Goal: Task Accomplishment & Management: Manage account settings

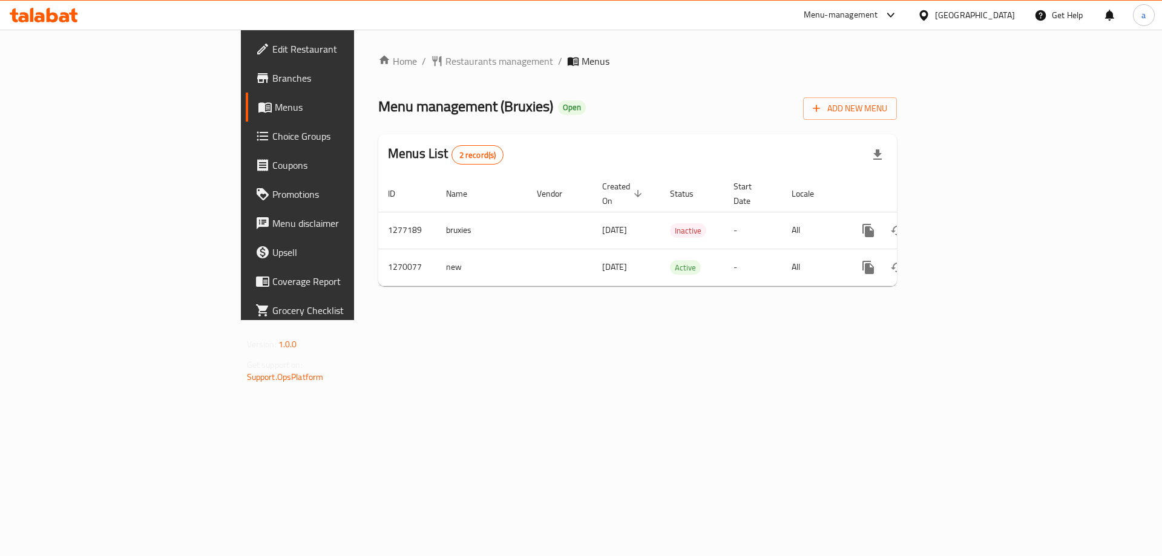
click at [1006, 8] on div "[GEOGRAPHIC_DATA]" at bounding box center [975, 14] width 80 height 13
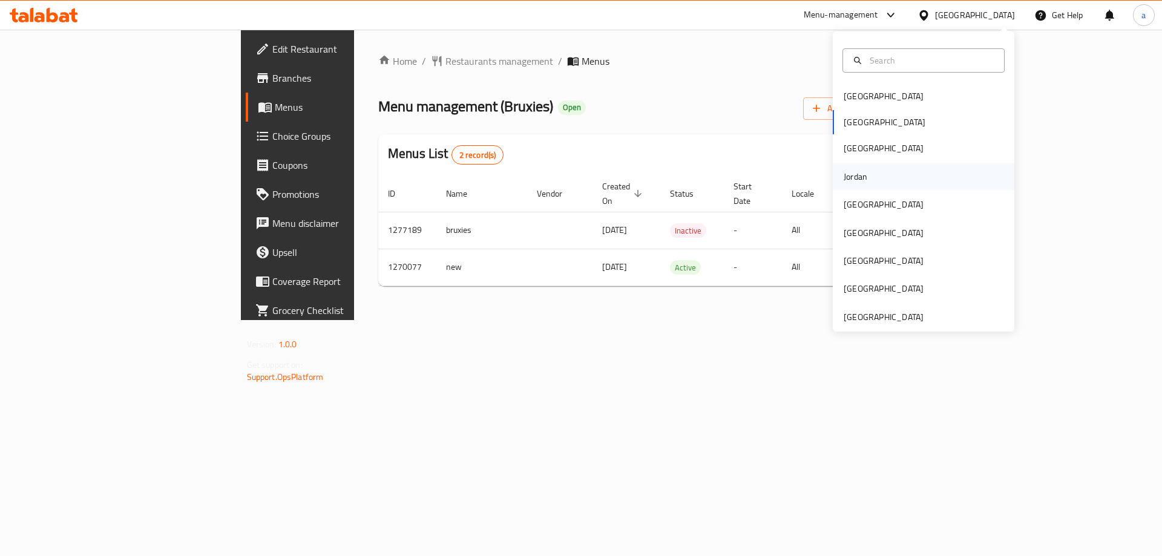
click at [866, 179] on div "Jordan" at bounding box center [855, 177] width 43 height 28
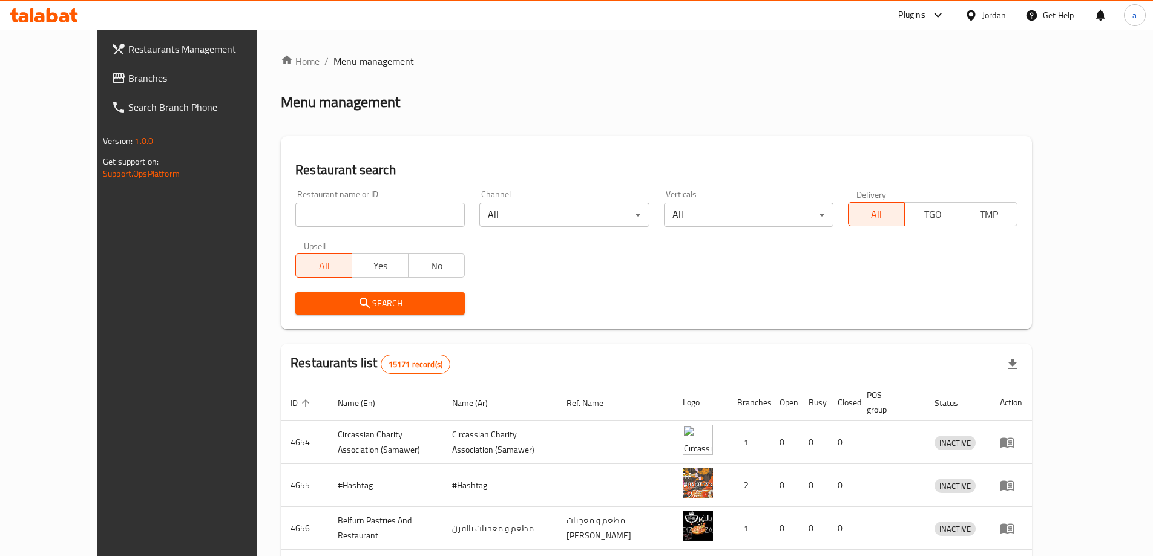
click at [112, 70] on link "Branches" at bounding box center [196, 78] width 188 height 29
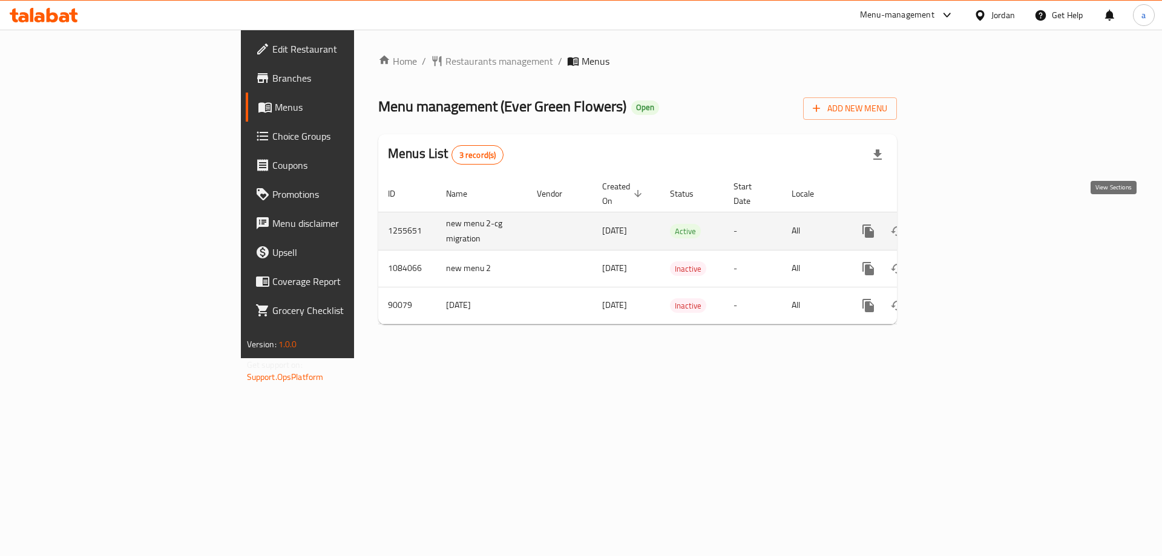
click at [963, 224] on icon "enhanced table" at bounding box center [955, 231] width 15 height 15
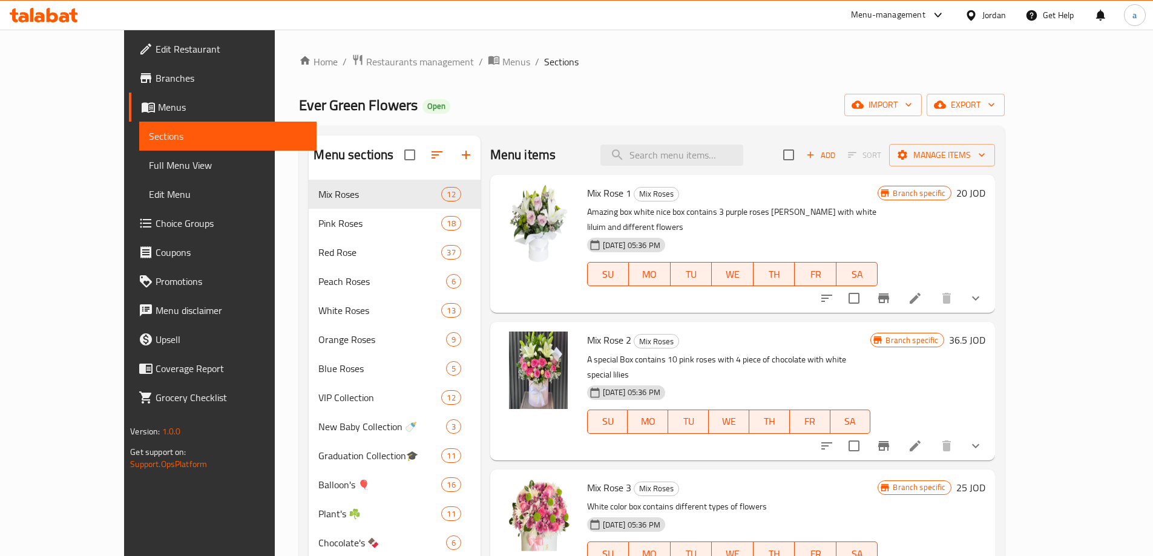
click at [155, 228] on span "Choice Groups" at bounding box center [230, 223] width 151 height 15
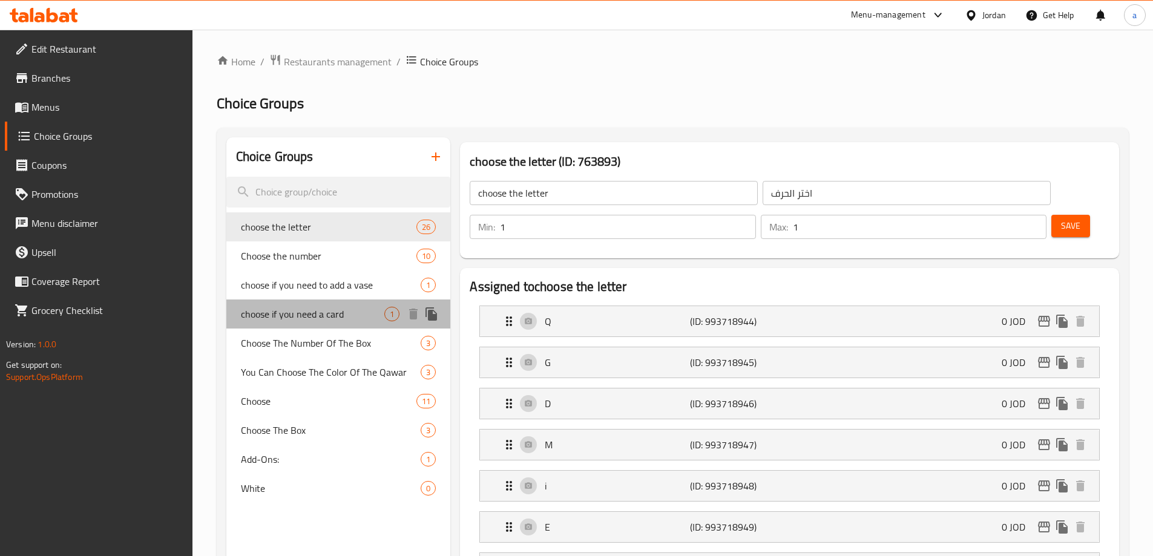
click at [290, 311] on span "choose if you need a card" at bounding box center [313, 314] width 144 height 15
type input "choose if you need a card"
type input "اختار اذا تريد كرت"
type input "0"
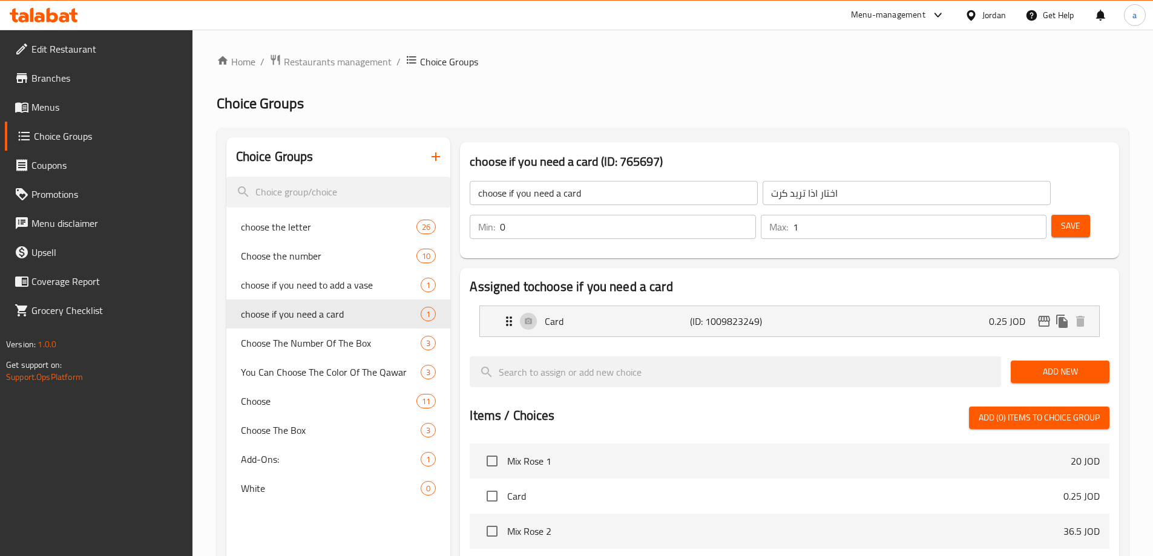
click at [773, 64] on ol "Home / Restaurants management / Choice Groups" at bounding box center [673, 62] width 912 height 16
click at [375, 59] on span "Restaurants management" at bounding box center [338, 61] width 108 height 15
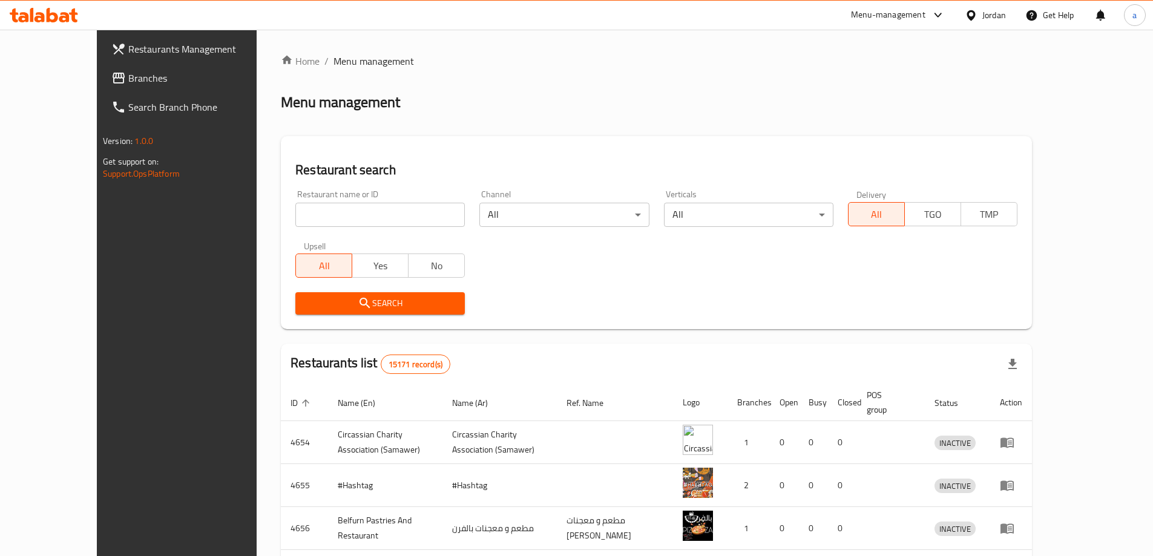
click at [128, 78] on span "Branches" at bounding box center [203, 78] width 151 height 15
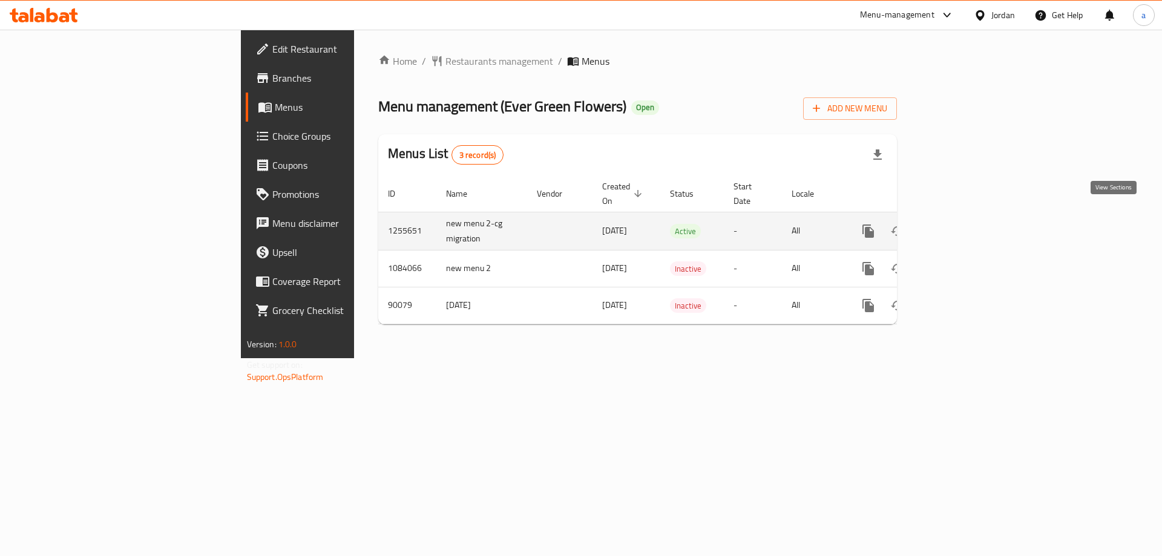
click at [970, 217] on link "enhanced table" at bounding box center [955, 231] width 29 height 29
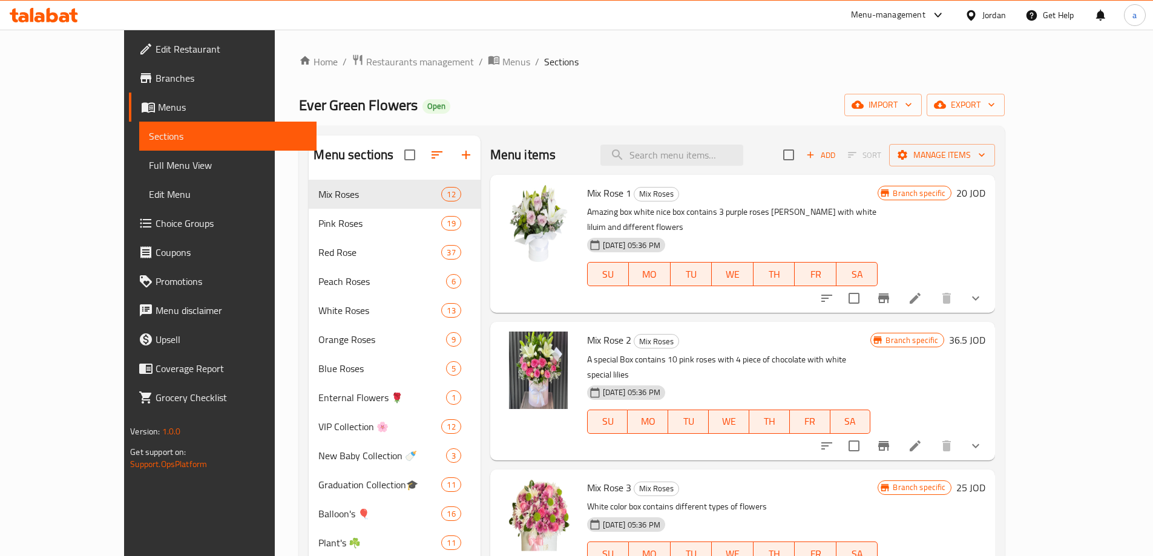
click at [155, 217] on span "Choice Groups" at bounding box center [230, 223] width 151 height 15
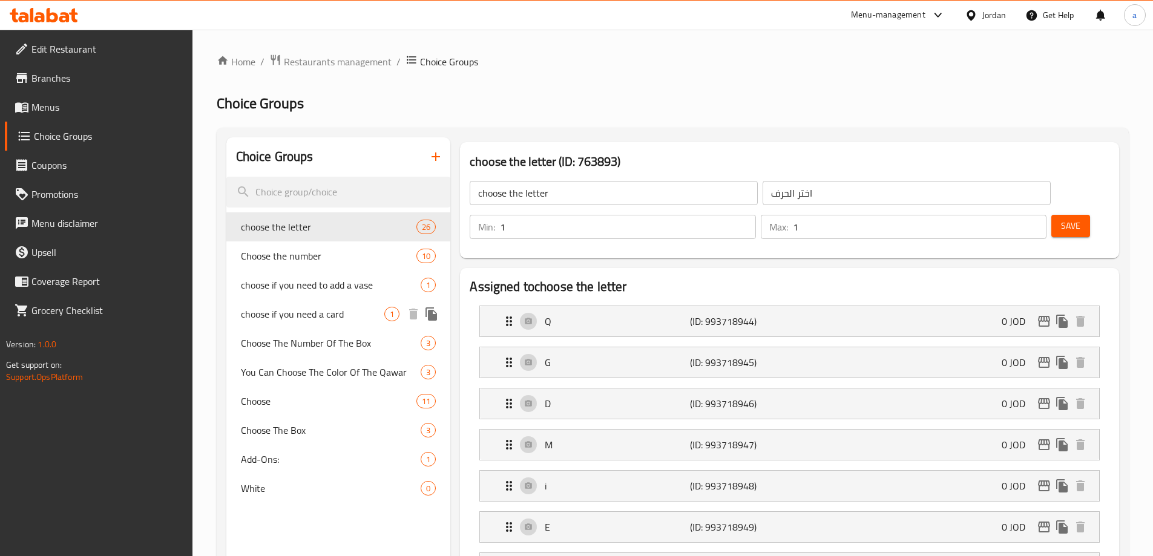
click at [275, 311] on span "choose if you need a card" at bounding box center [313, 314] width 144 height 15
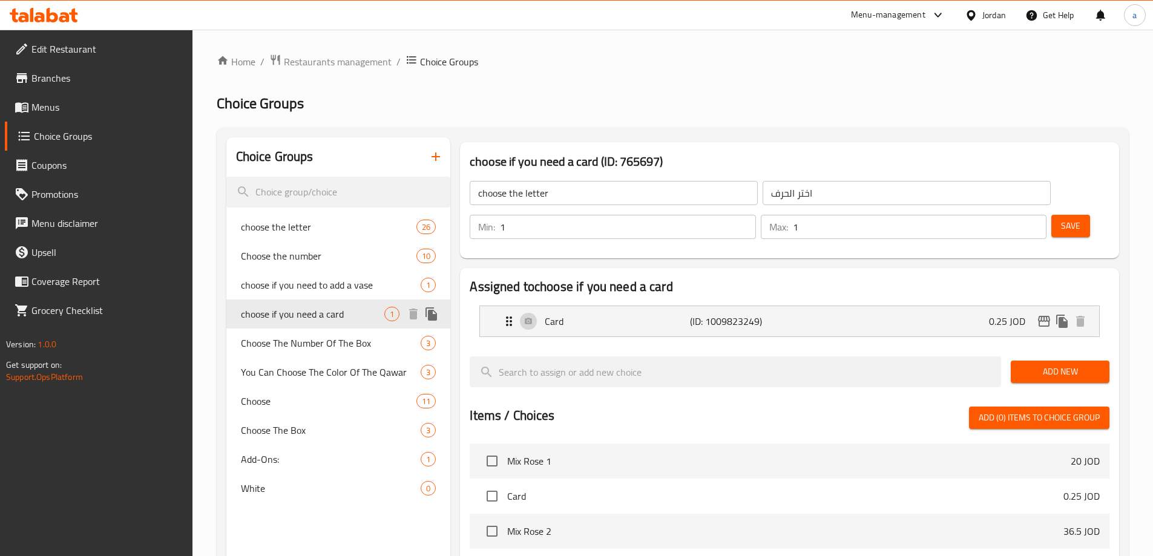
type input "choose if you need a card"
type input "اختار اذا تريد كرت"
type input "0"
click at [702, 58] on ol "Home / Restaurants management / Choice Groups" at bounding box center [673, 62] width 912 height 16
